Goal: Information Seeking & Learning: Learn about a topic

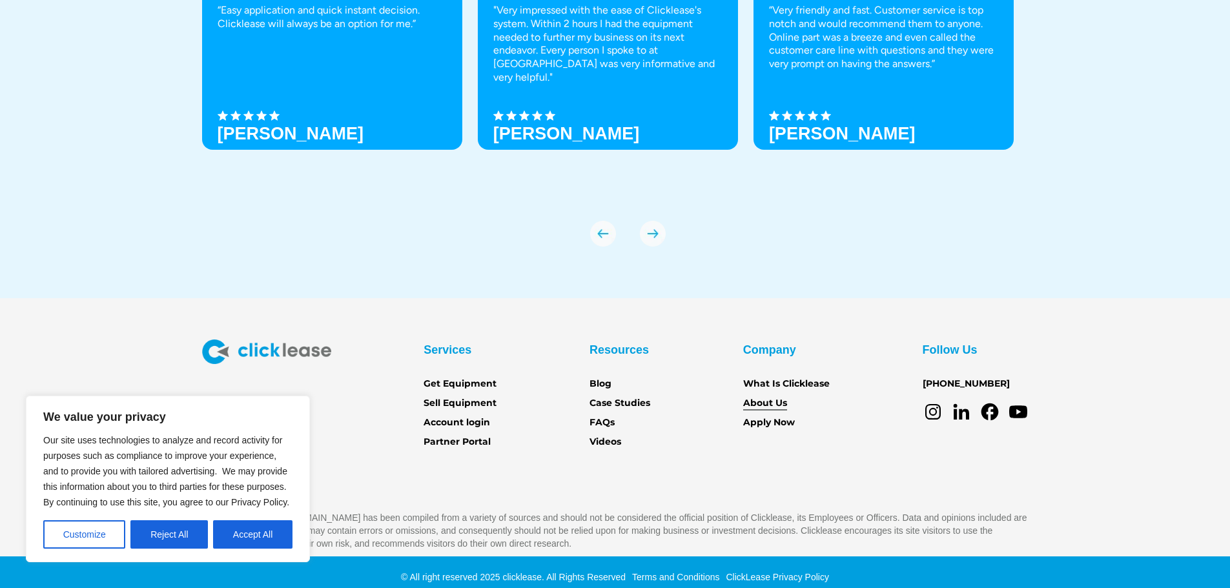
click at [763, 402] on link "About Us" at bounding box center [765, 403] width 44 height 14
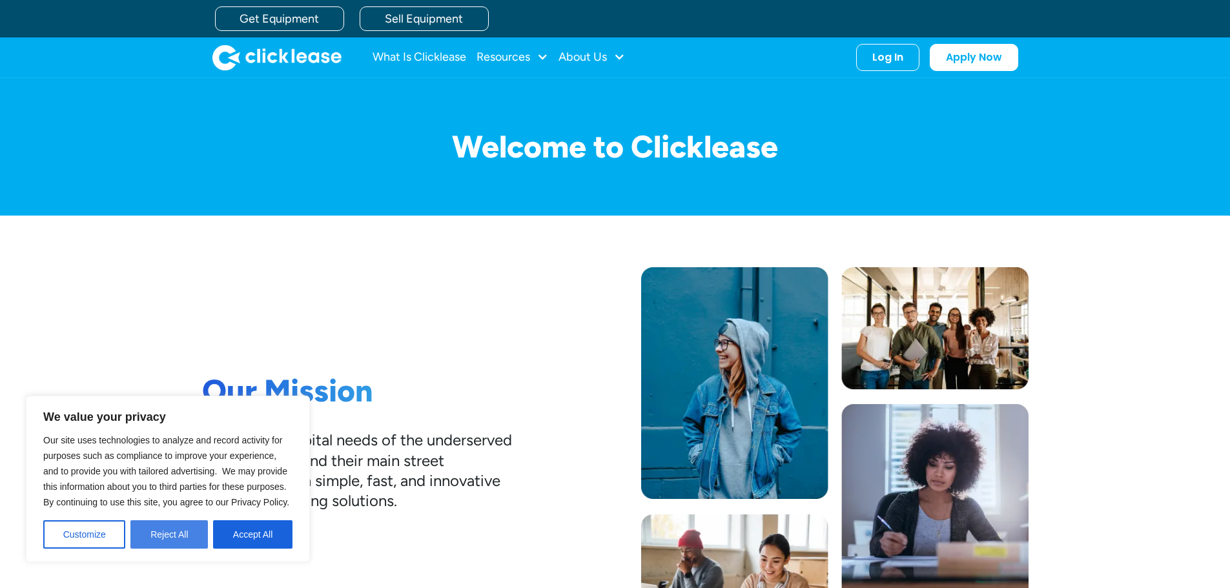
click at [178, 526] on button "Reject All" at bounding box center [168, 534] width 77 height 28
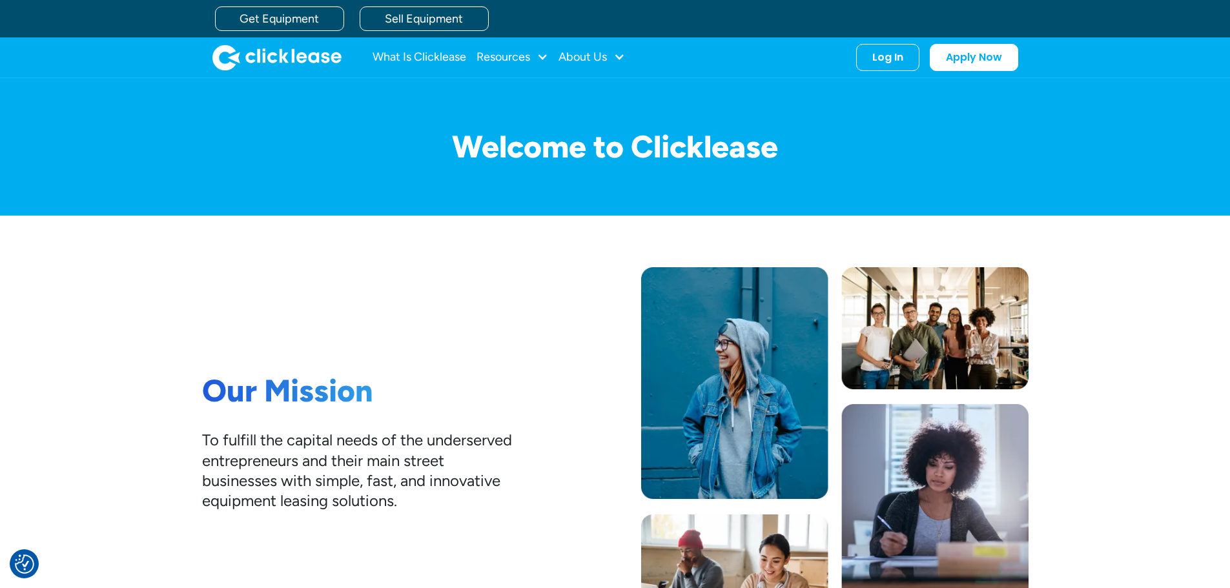
drag, startPoint x: 1237, startPoint y: 66, endPoint x: 1213, endPoint y: 46, distance: 30.7
click at [1213, 46] on html "We value your privacy Our site uses technologies to analyze and record activity…" at bounding box center [615, 294] width 1230 height 588
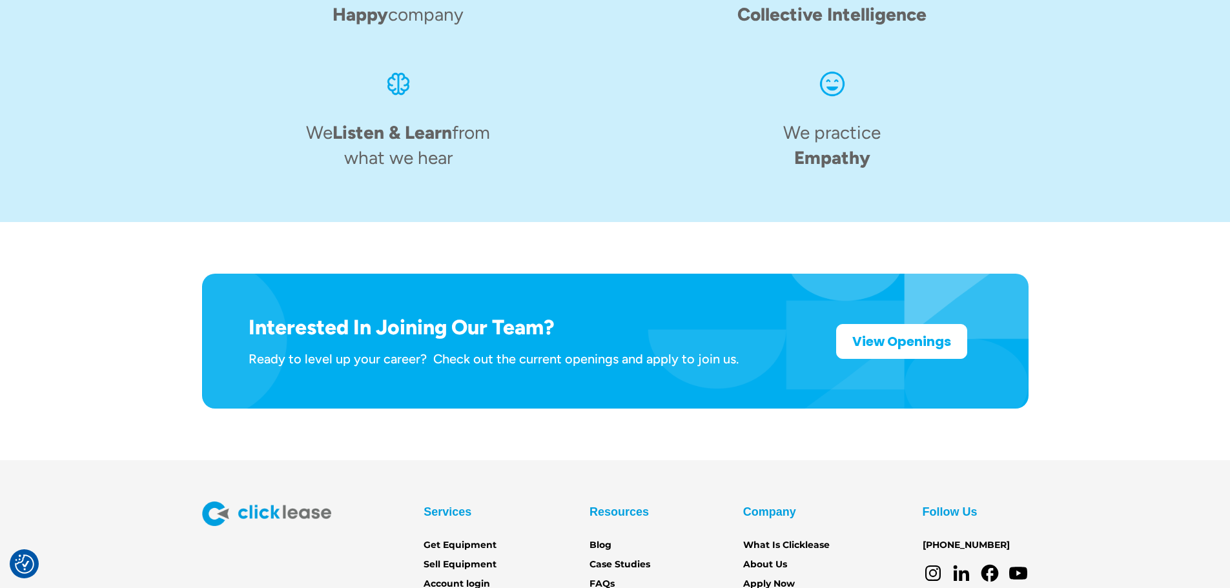
scroll to position [1937, 0]
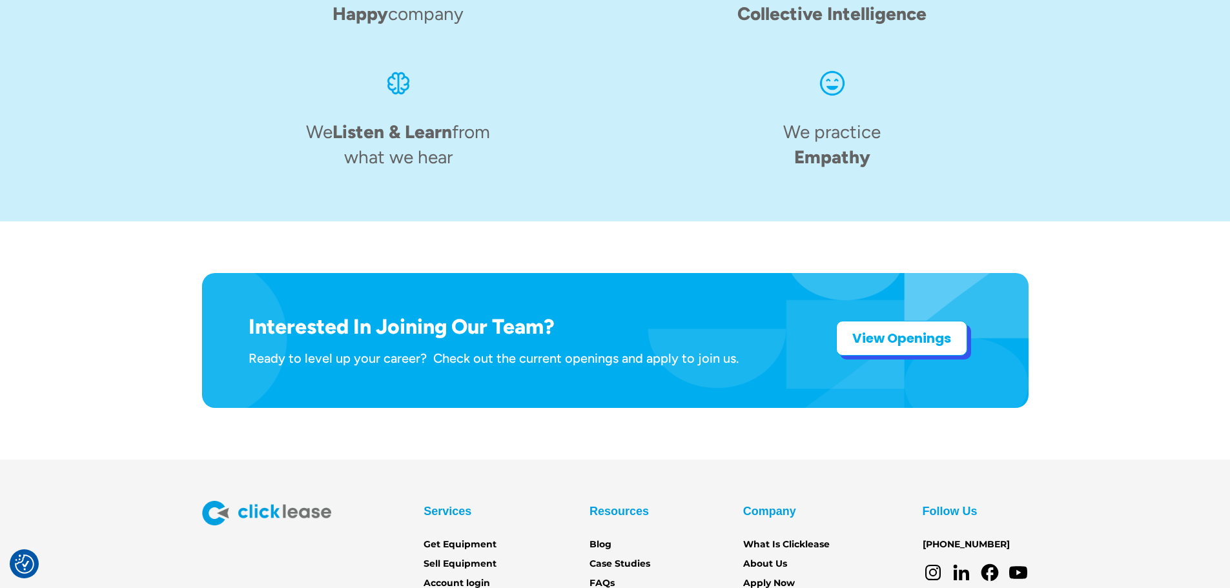
click at [891, 329] on strong "View Openings" at bounding box center [901, 338] width 99 height 18
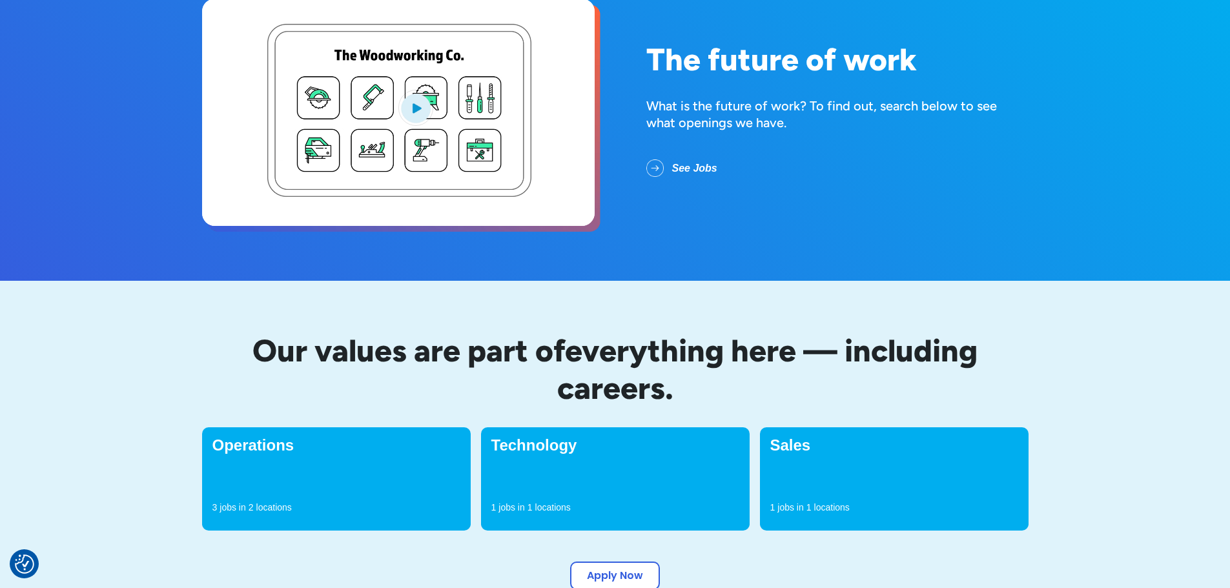
scroll to position [258, 0]
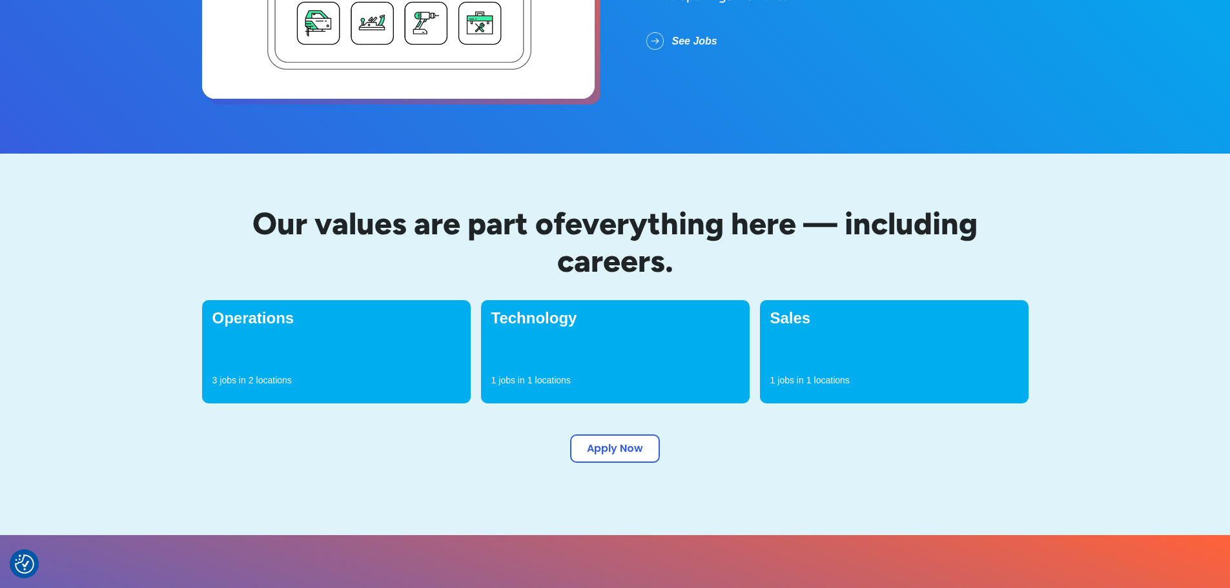
click at [819, 375] on p "locations" at bounding box center [832, 380] width 36 height 13
click at [817, 380] on p "locations" at bounding box center [832, 380] width 36 height 13
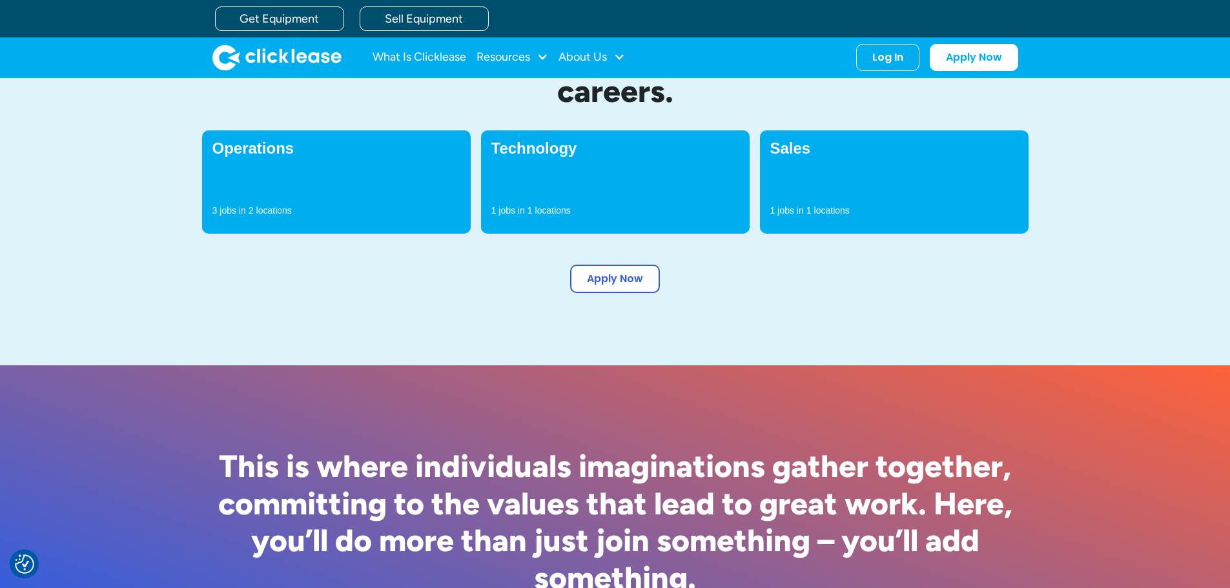
scroll to position [387, 0]
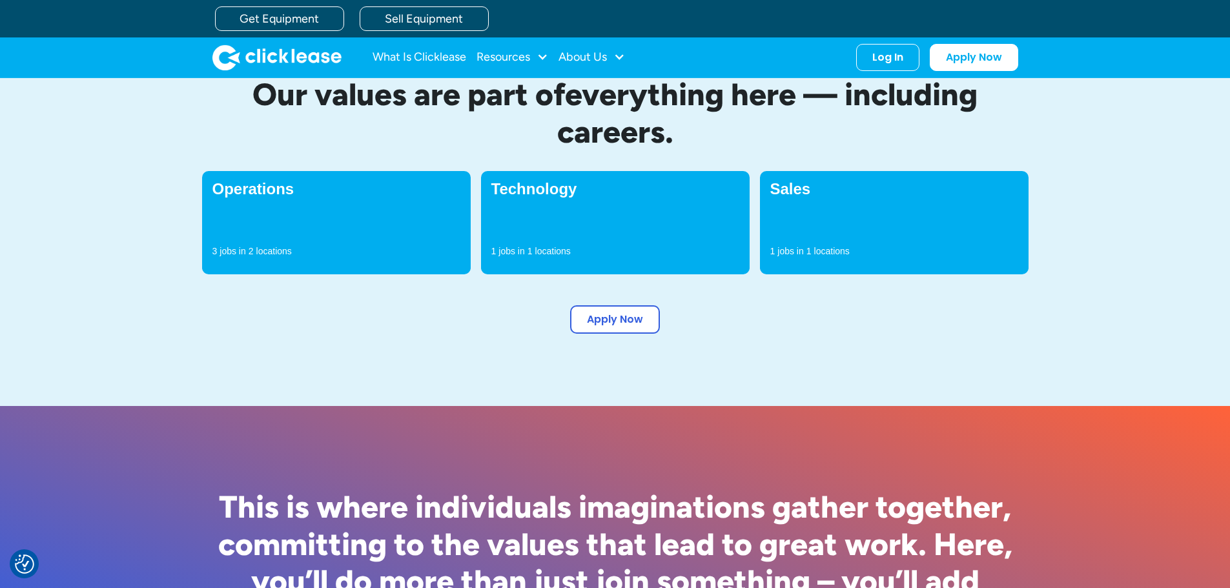
click at [792, 200] on div "Sales 1 jobs in 1 locations" at bounding box center [894, 222] width 269 height 103
click at [796, 194] on h4 "Sales" at bounding box center [894, 188] width 248 height 15
click at [857, 209] on div "Sales 1 jobs in 1 locations" at bounding box center [894, 222] width 269 height 103
click at [864, 232] on div "Sales 1 jobs in 1 locations" at bounding box center [894, 222] width 269 height 103
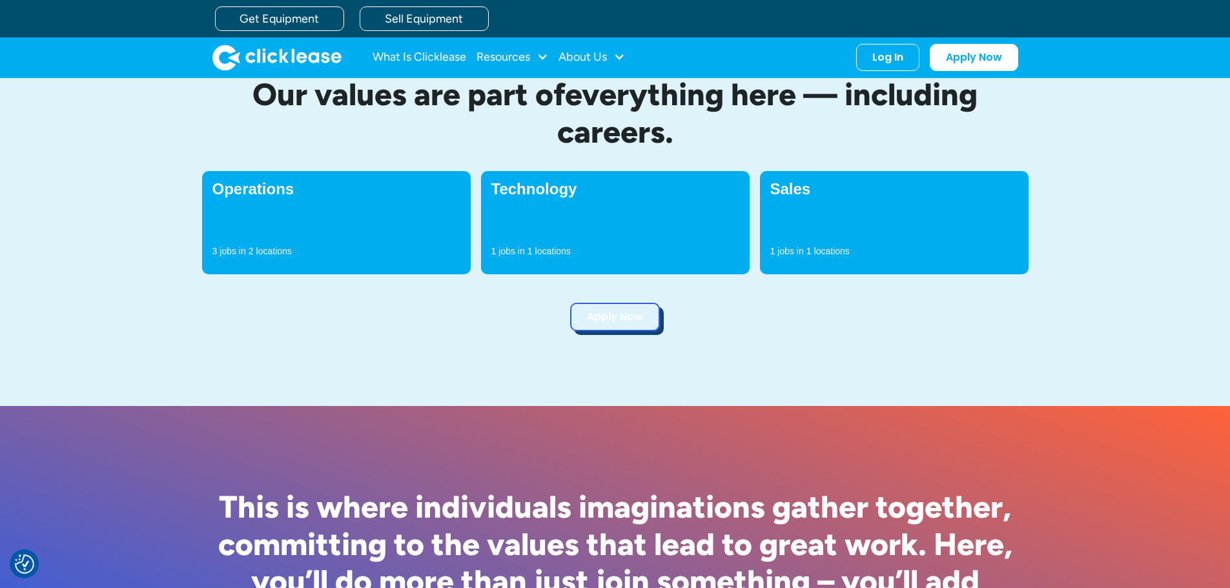
click at [584, 328] on link "Apply Now" at bounding box center [615, 317] width 90 height 28
